Goal: Navigation & Orientation: Find specific page/section

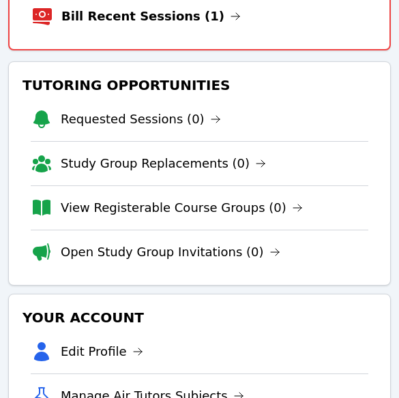
scroll to position [349, 0]
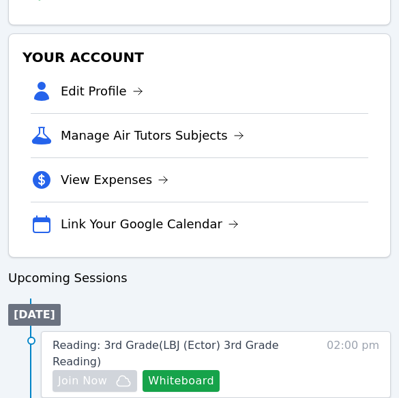
scroll to position [585, 0]
